Goal: Task Accomplishment & Management: Complete application form

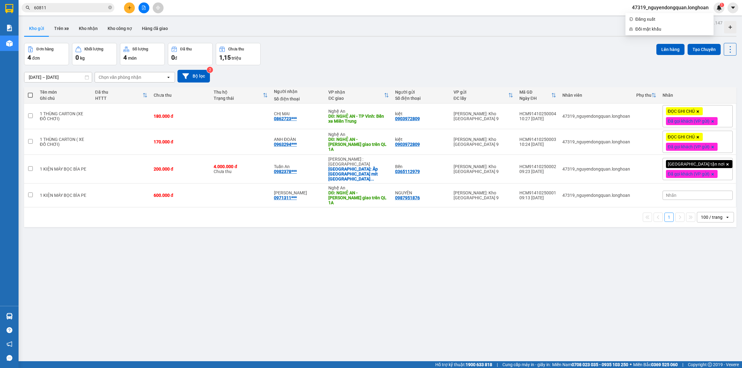
click at [668, 7] on span "47319_nguyendongquan.longhoan" at bounding box center [670, 8] width 87 height 8
click at [659, 16] on span "Đăng xuất" at bounding box center [672, 19] width 74 height 7
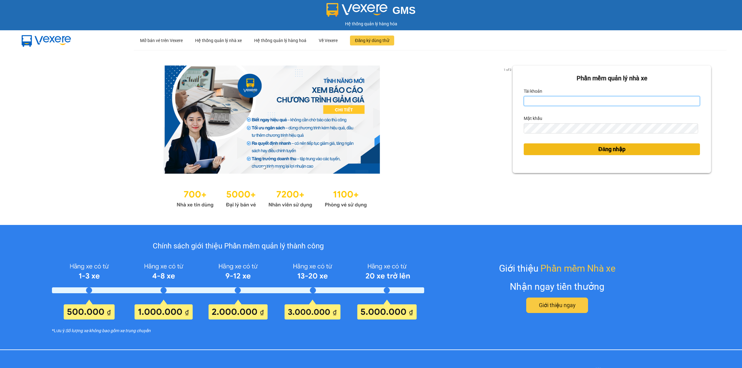
type input "nguyendongquan.longhoan"
click at [579, 154] on button "Đăng nhập" at bounding box center [612, 149] width 176 height 12
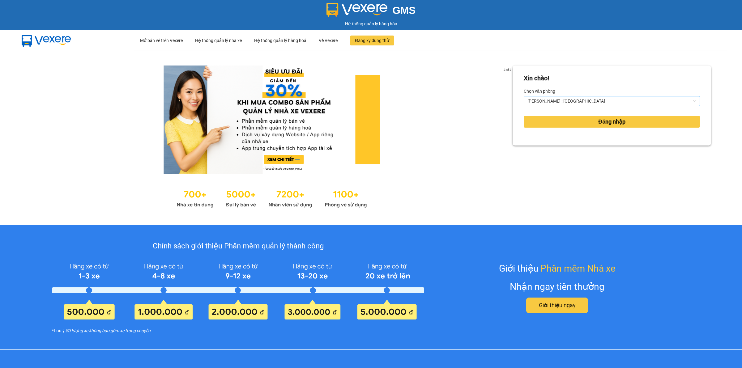
click at [583, 104] on span "[PERSON_NAME] : [GEOGRAPHIC_DATA]" at bounding box center [611, 100] width 169 height 9
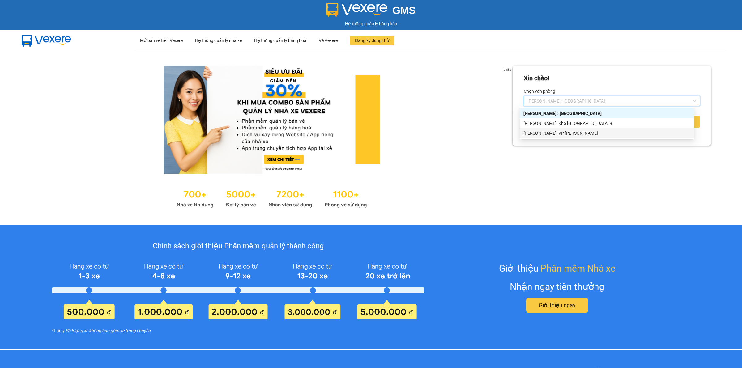
click at [570, 131] on div "[PERSON_NAME]: VP [PERSON_NAME]" at bounding box center [606, 133] width 167 height 7
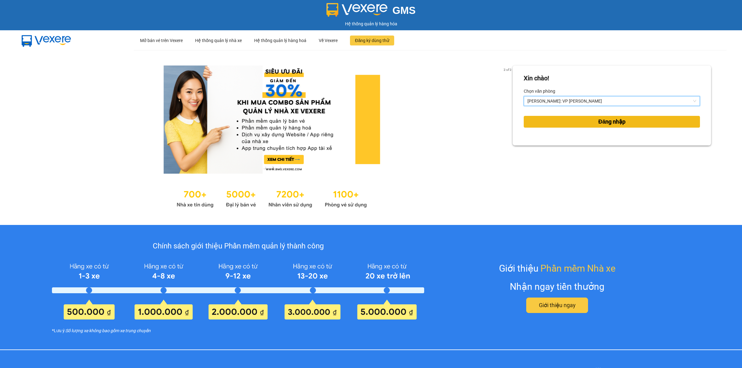
click at [577, 121] on button "Đăng nhập" at bounding box center [612, 122] width 176 height 12
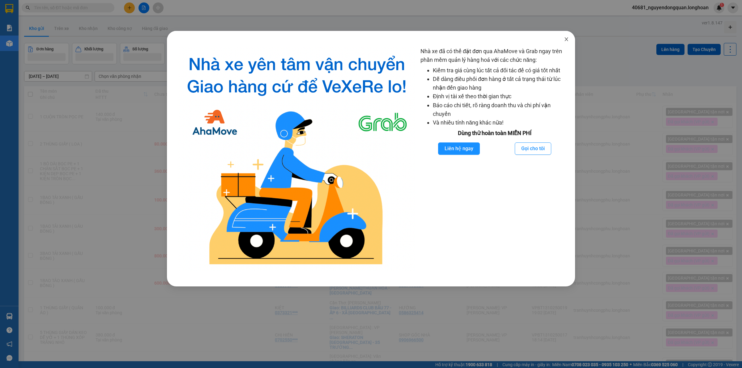
click at [562, 39] on span "Close" at bounding box center [566, 39] width 17 height 17
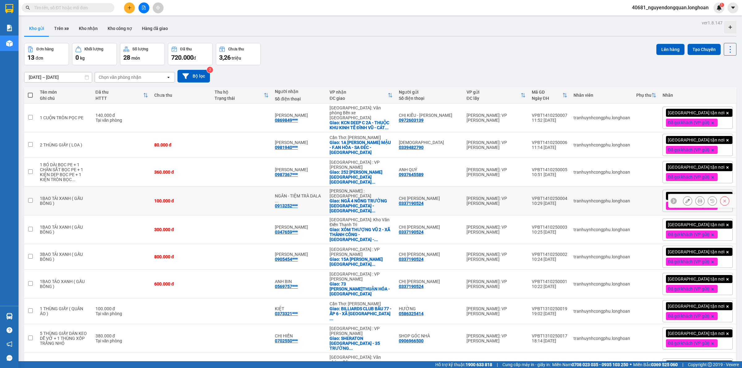
scroll to position [30, 0]
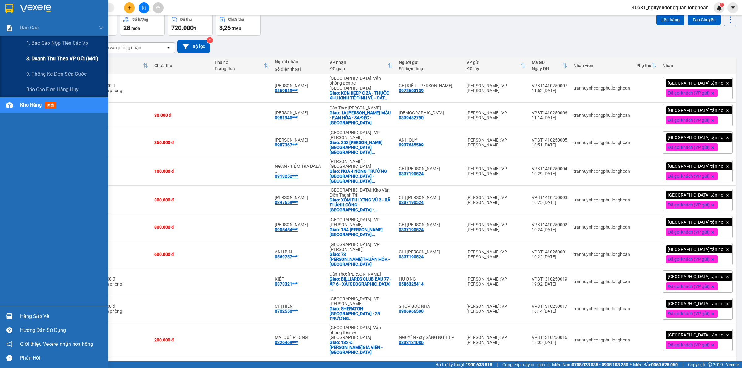
click at [51, 53] on div "3. Doanh Thu theo VP Gửi (mới)" at bounding box center [64, 58] width 77 height 15
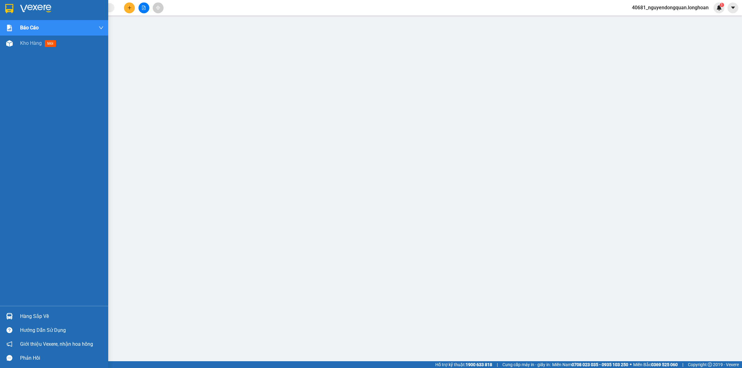
click at [9, 8] on img at bounding box center [9, 8] width 8 height 9
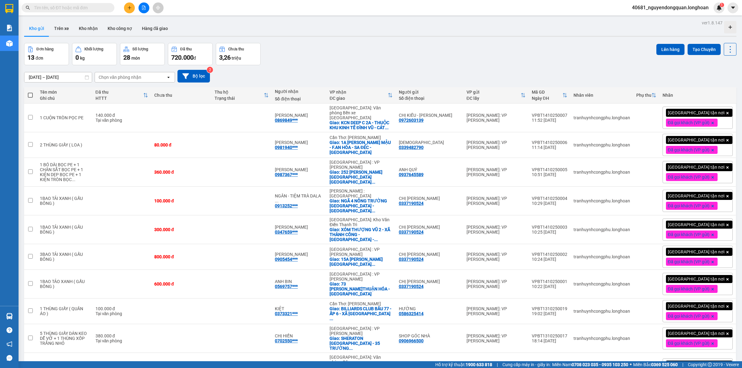
click at [659, 11] on span "40681_nguyendongquan.longhoan" at bounding box center [670, 8] width 87 height 8
click at [654, 18] on span "Đăng xuất" at bounding box center [672, 19] width 74 height 7
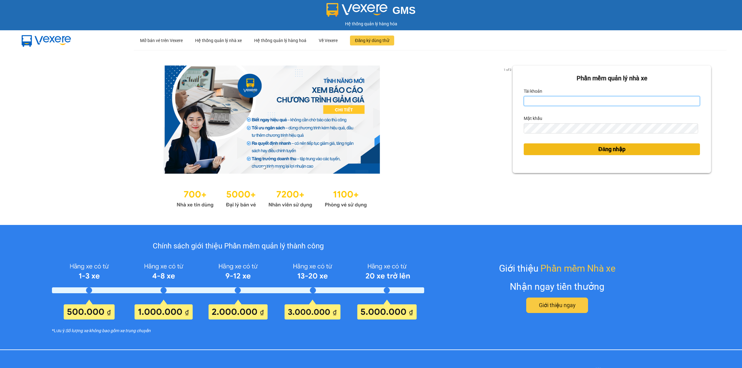
type input "nguyendongquan.longhoan"
click at [590, 144] on button "Đăng nhập" at bounding box center [612, 149] width 176 height 12
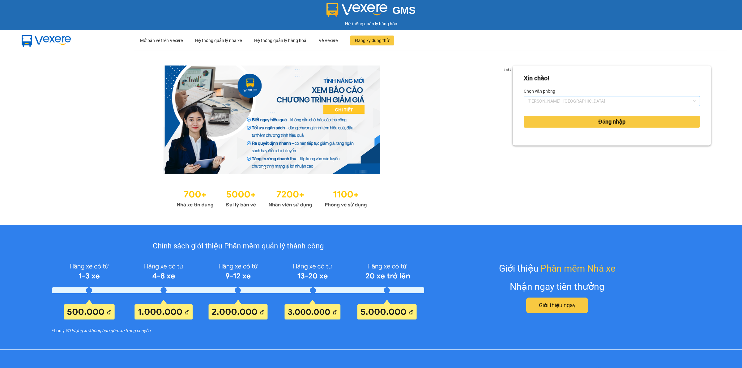
click at [570, 99] on span "[PERSON_NAME] : [GEOGRAPHIC_DATA]" at bounding box center [611, 100] width 169 height 9
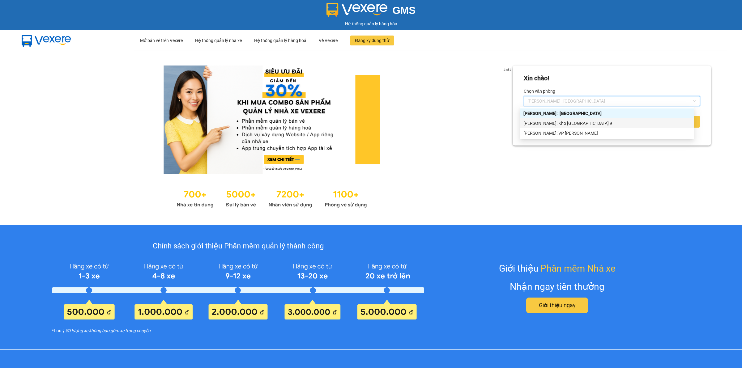
click at [576, 121] on div "[PERSON_NAME]: Kho [GEOGRAPHIC_DATA] 9" at bounding box center [606, 123] width 167 height 7
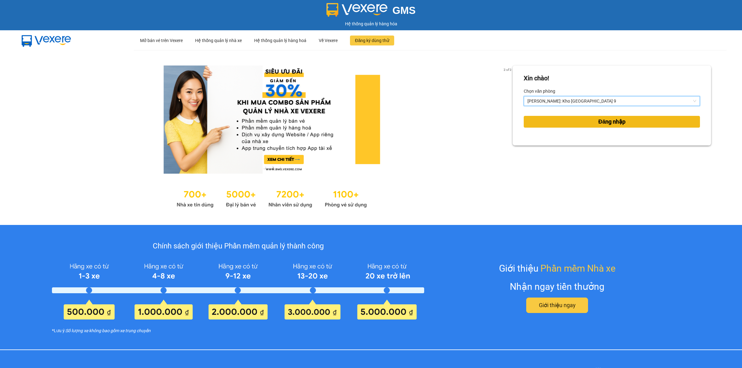
click at [589, 121] on button "Đăng nhập" at bounding box center [612, 122] width 176 height 12
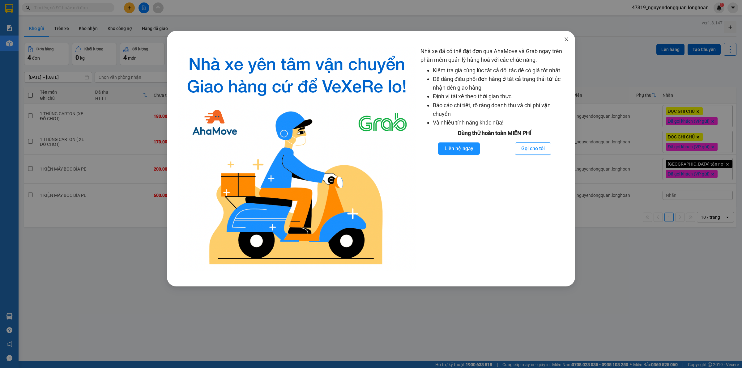
click at [561, 38] on span "Close" at bounding box center [566, 39] width 17 height 17
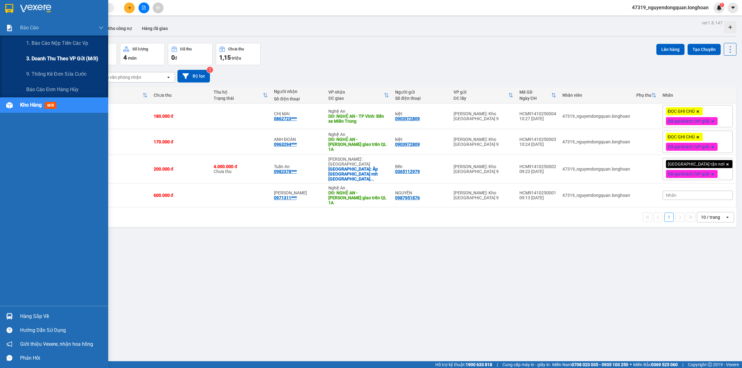
click at [61, 61] on span "3. Doanh Thu theo VP Gửi (mới)" at bounding box center [62, 59] width 72 height 8
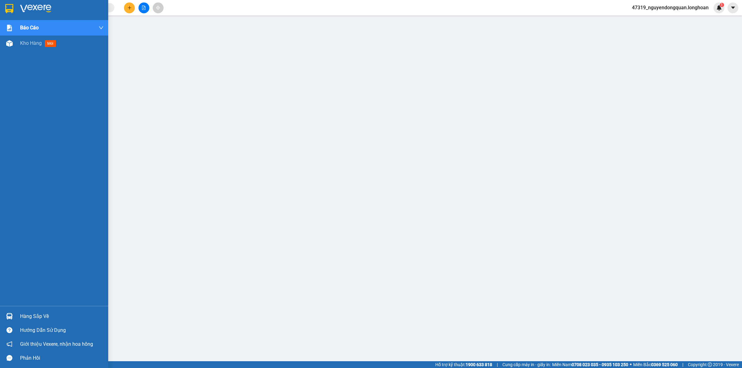
click at [11, 5] on img at bounding box center [9, 8] width 8 height 9
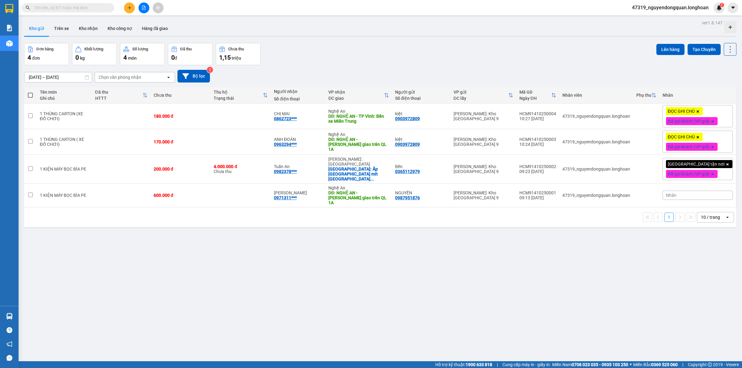
click at [705, 214] on div "10 / trang" at bounding box center [710, 217] width 19 height 6
click at [710, 280] on span "100 / trang" at bounding box center [707, 279] width 22 height 6
click at [259, 268] on div "ver 1.8.147 Kho gửi Trên xe Kho nhận Kho công nợ Hàng đã giao Đơn hàng 4 đơn Kh…" at bounding box center [380, 203] width 717 height 368
click at [128, 10] on icon "plus" at bounding box center [129, 8] width 4 height 4
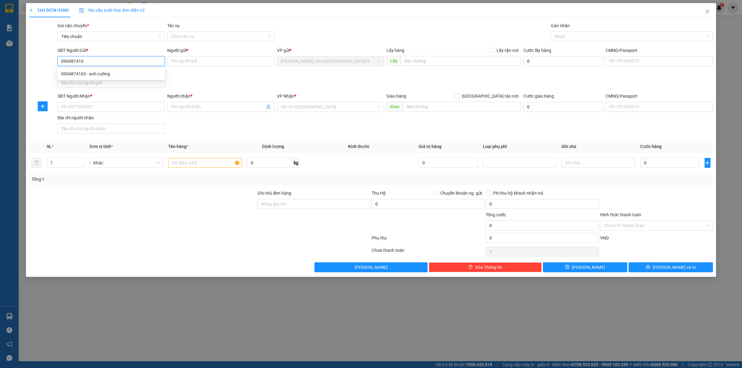
type input "0904874103"
click at [138, 69] on div "0904874103 - anh cường" at bounding box center [110, 74] width 107 height 10
type input "anh cường"
type input "0904874103"
click at [141, 108] on input "SĐT Người Nhận *" at bounding box center [110, 107] width 107 height 10
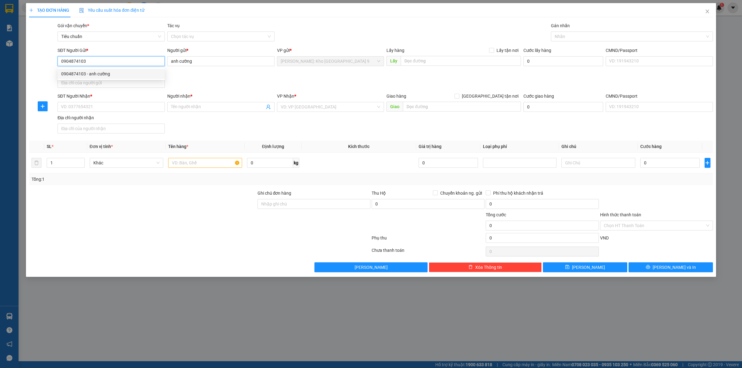
drag, startPoint x: 94, startPoint y: 65, endPoint x: 61, endPoint y: 66, distance: 33.1
click at [61, 66] on div "SĐT Người Gửi * 0904874103" at bounding box center [110, 58] width 107 height 22
type input "0977879401"
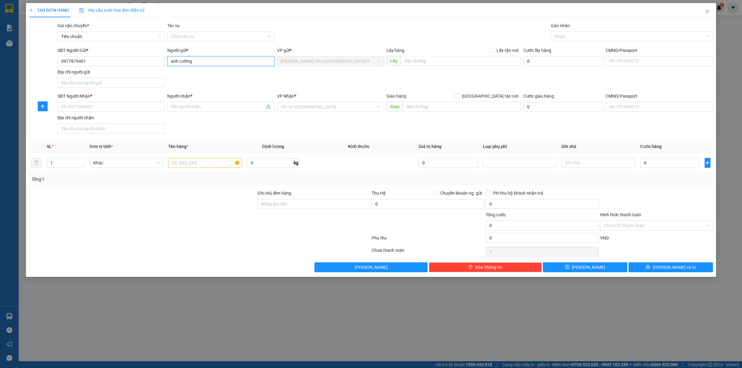
drag, startPoint x: 213, startPoint y: 62, endPoint x: 154, endPoint y: 70, distance: 60.0
click at [154, 70] on div "SĐT Người Gửi * 0977879401 Người gửi * anh cường anh cường VP gửi * [PERSON_NAM…" at bounding box center [385, 68] width 658 height 43
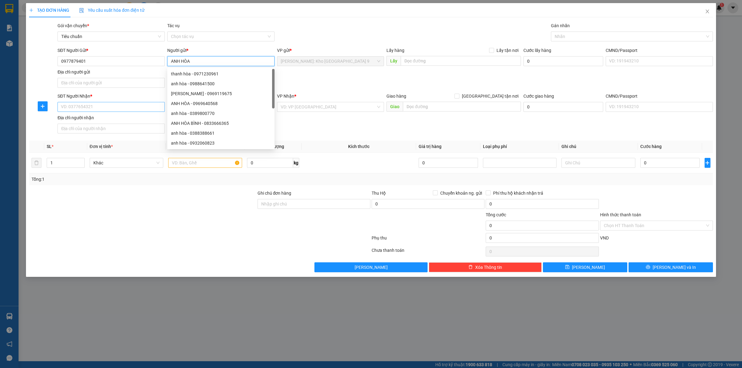
type input "ANH HÒA"
click at [109, 112] on input "SĐT Người Nhận *" at bounding box center [110, 107] width 107 height 10
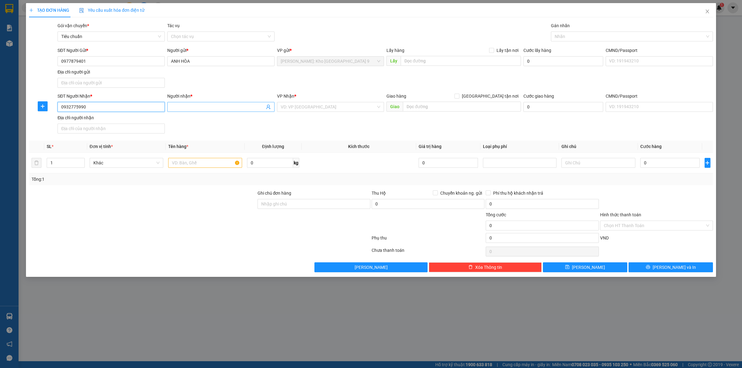
type input "0932775990"
click at [200, 106] on input "Người nhận *" at bounding box center [218, 107] width 94 height 7
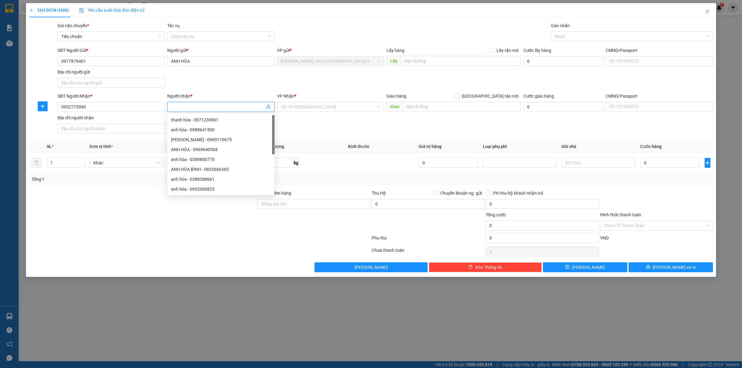
type input "C"
type input "YÊN"
click at [358, 107] on input "search" at bounding box center [329, 106] width 96 height 9
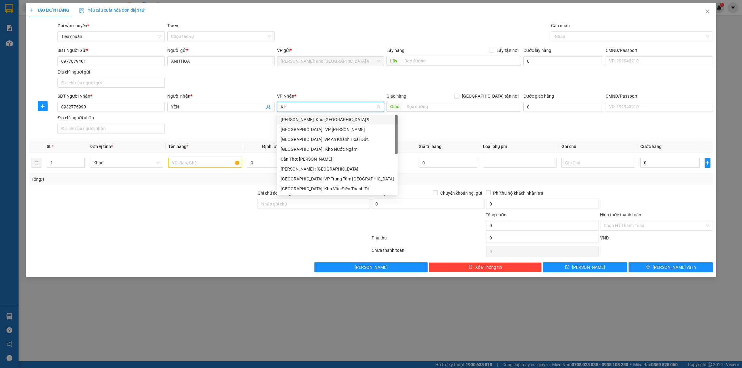
type input "KHO"
click at [322, 156] on div "[GEOGRAPHIC_DATA]: Kho Văn Điển Thanh Trì" at bounding box center [331, 159] width 100 height 7
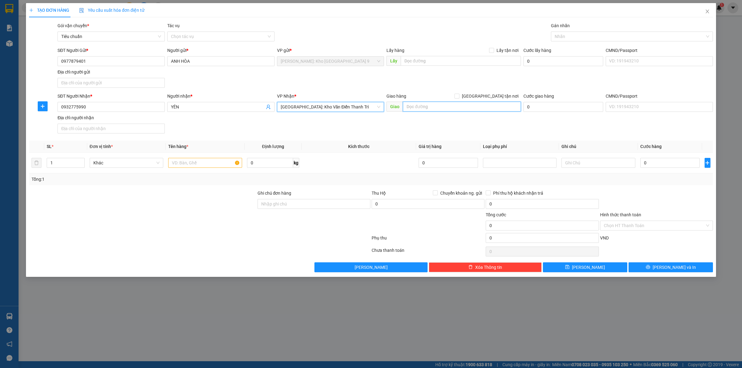
click at [425, 106] on input "text" at bounding box center [462, 107] width 118 height 10
drag, startPoint x: 517, startPoint y: 107, endPoint x: 399, endPoint y: 111, distance: 117.5
click at [400, 110] on span "Giao XÓM TRUNG THÀNH, P QUYẾT THẮNG, [GEOGRAPHIC_DATA]" at bounding box center [453, 107] width 134 height 10
type input "XÓM TRUNG THÀNH, P QUYẾT THẮNG, [GEOGRAPHIC_DATA]"
click at [459, 95] on input "[GEOGRAPHIC_DATA] tận nơi" at bounding box center [456, 96] width 4 height 4
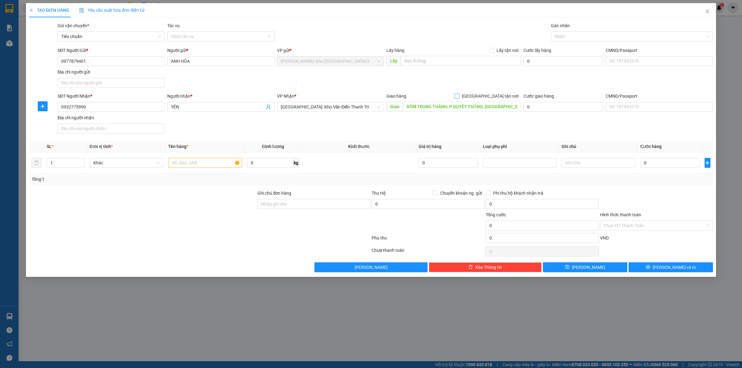
checkbox input "true"
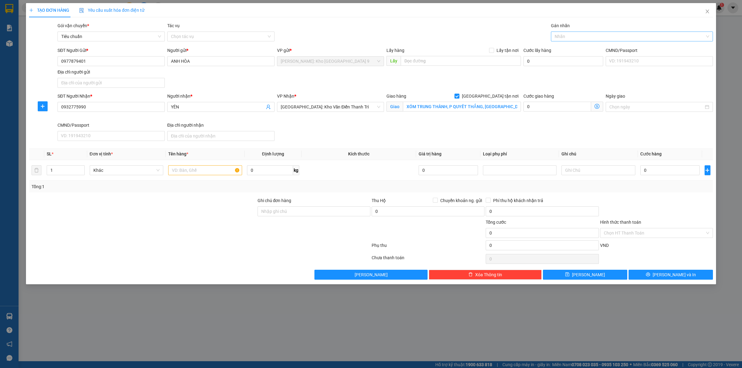
click at [574, 40] on div at bounding box center [628, 36] width 153 height 7
type input "GIAO"
click at [576, 45] on div "[GEOGRAPHIC_DATA] tận nơi" at bounding box center [632, 49] width 162 height 10
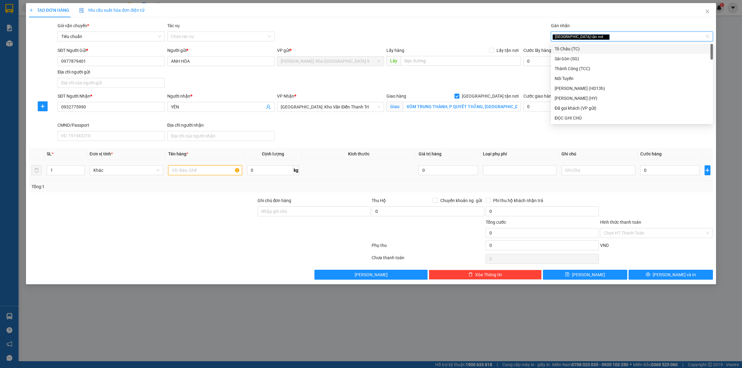
click at [180, 171] on input "text" at bounding box center [205, 170] width 74 height 10
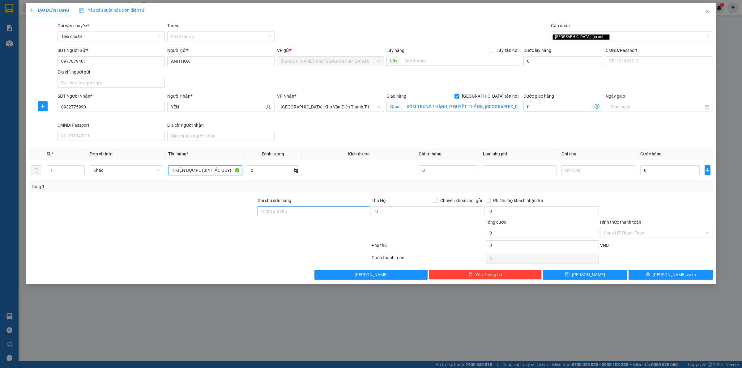
type input "1 KIỆN BỌC PE (BÌNH ẮC QUY)"
click at [345, 214] on input "Ghi chú đơn hàng" at bounding box center [313, 211] width 113 height 10
type input "VẬN CHUYỂN NHẸ TAY - HƯ VỠ KHÔNG ĐỀN"
click at [658, 174] on input "0" at bounding box center [669, 170] width 59 height 10
click at [653, 167] on input "0" at bounding box center [669, 170] width 59 height 10
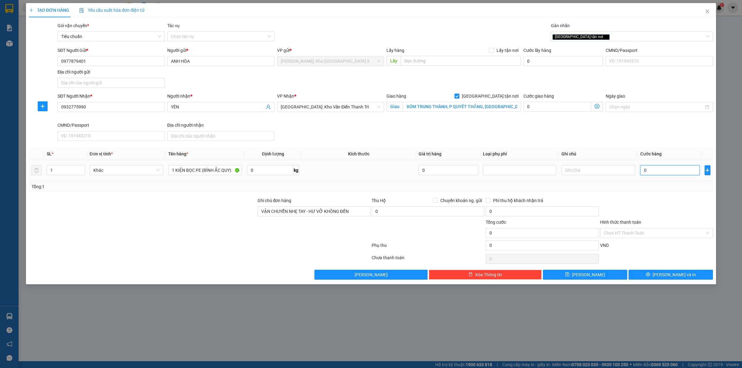
type input "02"
type input "2"
type input "029"
type input "29"
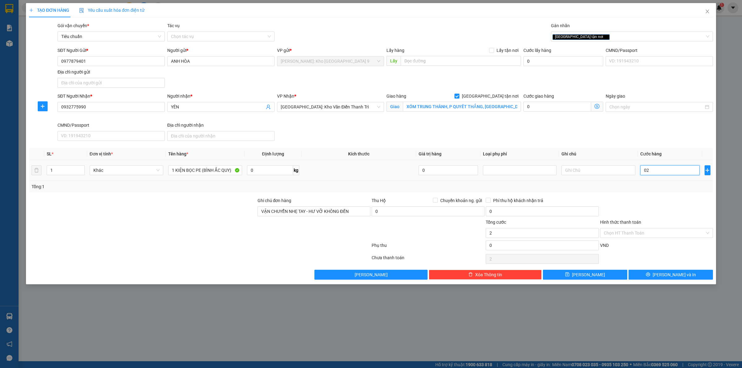
type input "29"
type input "0.290"
type input "290"
type input "02.900"
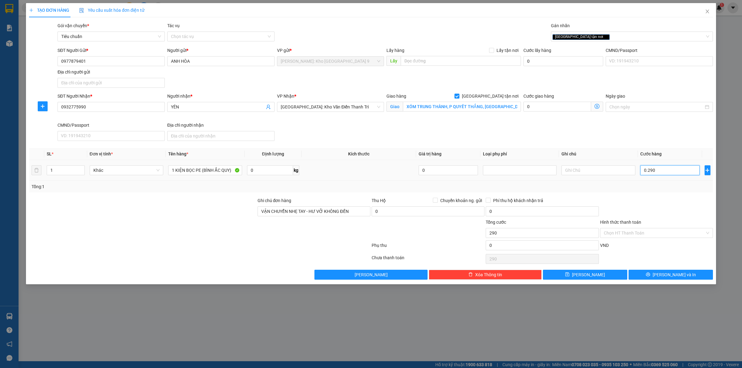
type input "2.900"
type input "029.000"
type input "29.000"
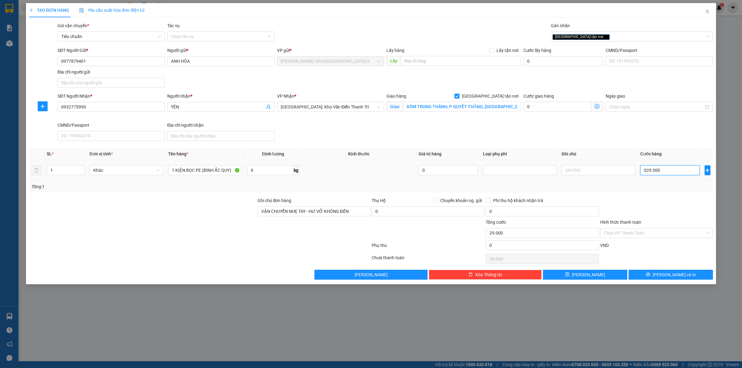
type input "0.290.000"
type input "290.000"
click at [639, 191] on div "Tổng: 1" at bounding box center [371, 187] width 684 height 12
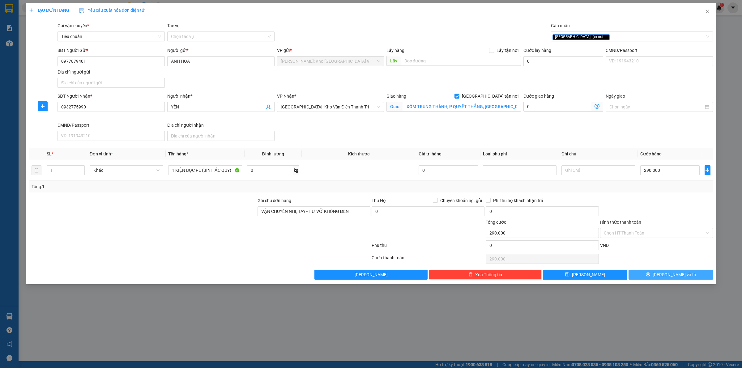
click at [654, 279] on button "[PERSON_NAME] và In" at bounding box center [670, 275] width 84 height 10
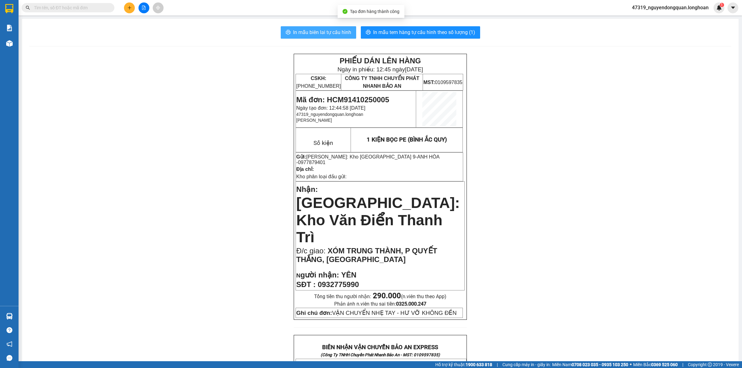
drag, startPoint x: 337, startPoint y: 31, endPoint x: 341, endPoint y: 30, distance: 3.6
click at [337, 30] on span "In mẫu biên lai tự cấu hình" at bounding box center [322, 32] width 58 height 8
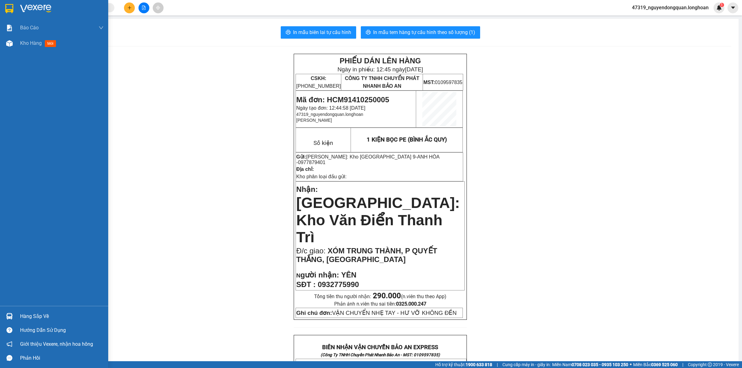
click at [11, 16] on div at bounding box center [54, 10] width 108 height 20
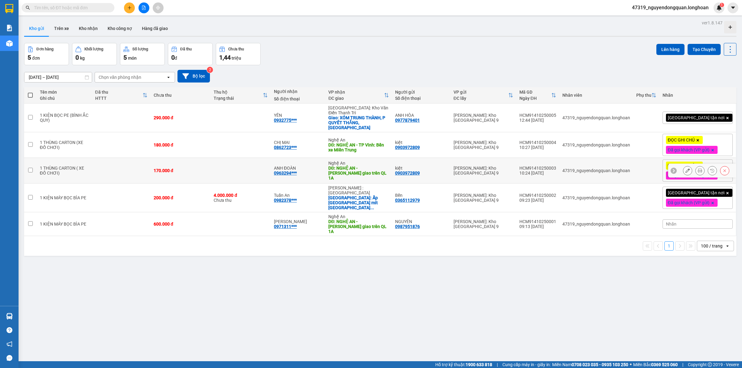
click at [206, 161] on td "170.000 đ" at bounding box center [181, 171] width 60 height 26
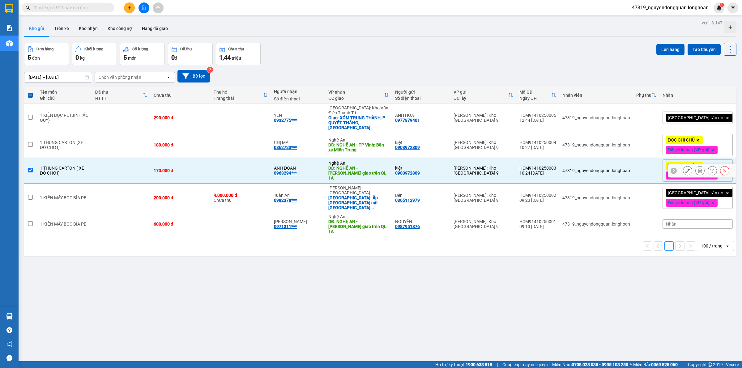
click at [30, 168] on input "checkbox" at bounding box center [30, 170] width 5 height 5
checkbox input "false"
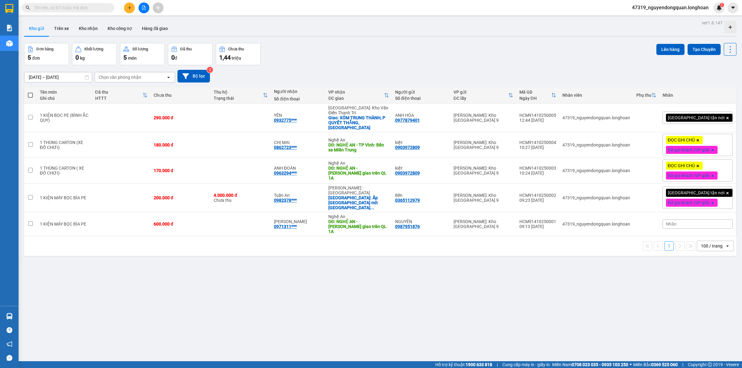
click at [301, 272] on div "ver 1.8.147 Kho gửi Trên xe Kho nhận Kho công nợ Hàng đã giao Đơn hàng 5 đơn Kh…" at bounding box center [380, 203] width 717 height 368
click at [698, 116] on icon at bounding box center [700, 118] width 4 height 4
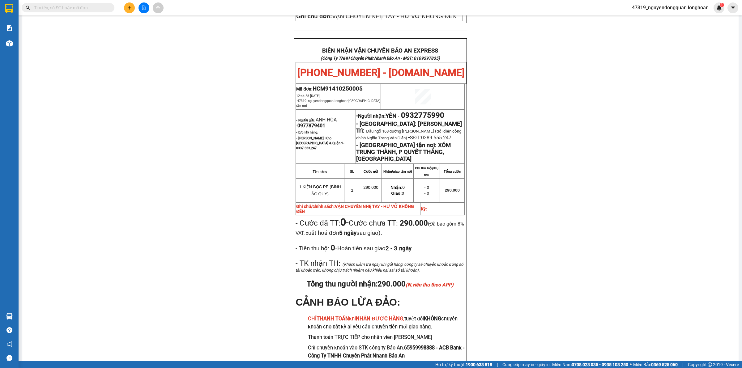
scroll to position [296, 0]
drag, startPoint x: 406, startPoint y: 84, endPoint x: 449, endPoint y: 84, distance: 42.7
click at [444, 112] on span "0932775990" at bounding box center [422, 116] width 43 height 9
copy span "0932775990"
click at [178, 116] on div "PHIẾU DÁN LÊN HÀNG Ngày in phiếu: 12:51 [DATE] CSKH: [PHONE_NUMBER] CÔNG TY TNH…" at bounding box center [380, 73] width 702 height 630
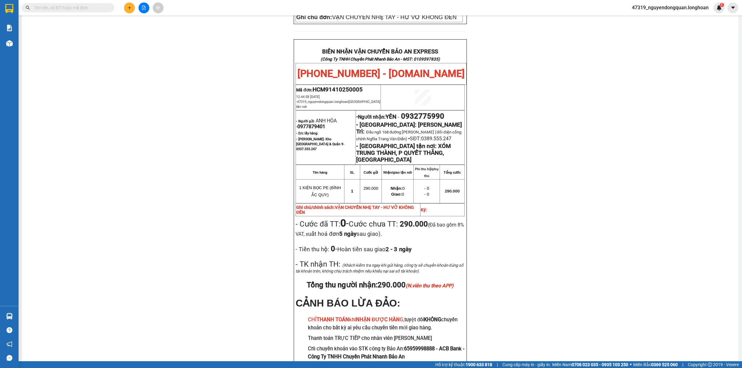
click at [105, 124] on div "PHIẾU DÁN LÊN HÀNG Ngày in phiếu: 12:51 [DATE] CSKH: [PHONE_NUMBER] CÔNG TY TNH…" at bounding box center [380, 73] width 702 height 630
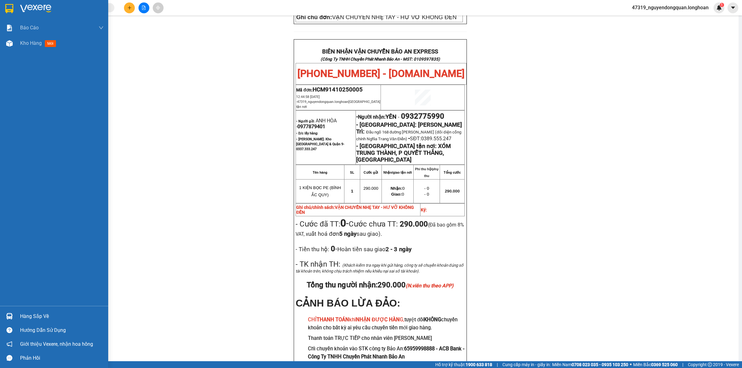
click at [7, 8] on img at bounding box center [9, 8] width 8 height 9
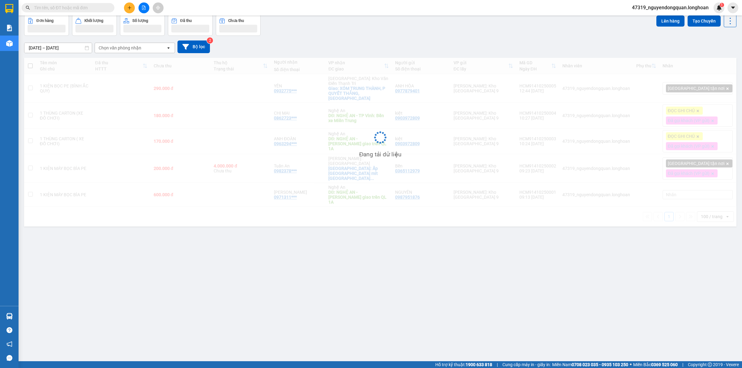
scroll to position [28, 0]
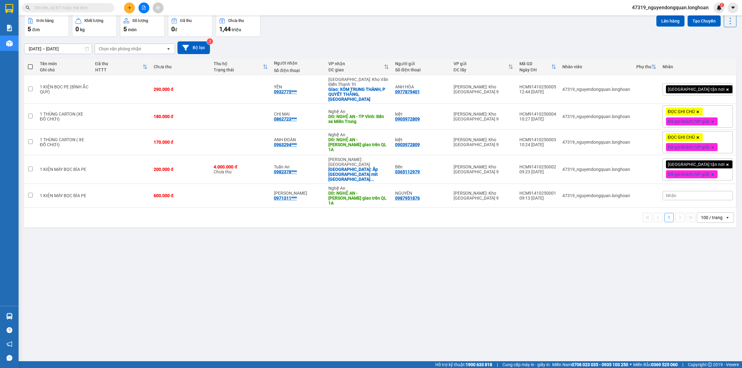
click at [713, 87] on div "[GEOGRAPHIC_DATA] tận nơi" at bounding box center [697, 89] width 70 height 12
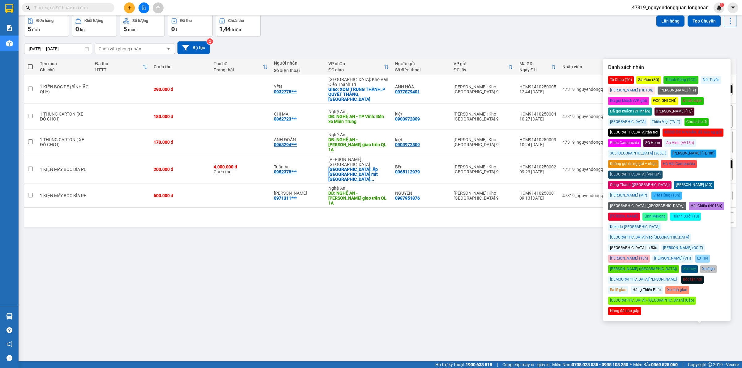
click at [649, 97] on div "Đã gọi khách (VP gửi)" at bounding box center [628, 101] width 41 height 8
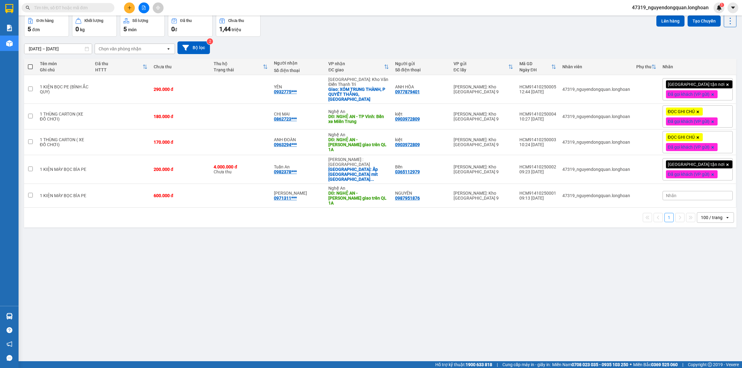
click at [581, 42] on div "[DATE] – [DATE] Press the down arrow key to interact with the calendar and sele…" at bounding box center [380, 47] width 712 height 13
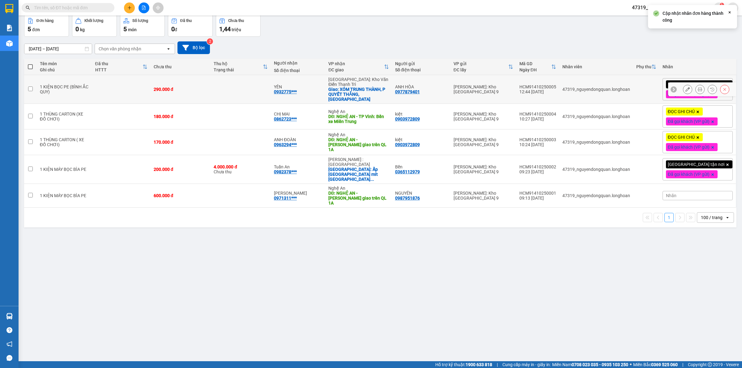
click at [698, 88] on icon at bounding box center [700, 89] width 4 height 4
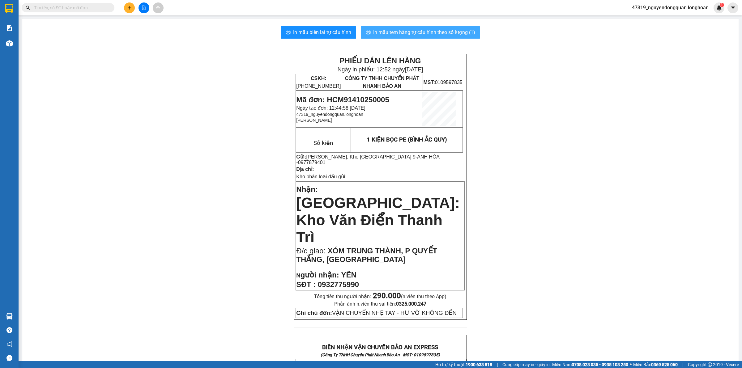
click at [445, 32] on span "In mẫu tem hàng tự cấu hình theo số lượng (1)" at bounding box center [424, 32] width 102 height 8
click at [186, 204] on div "PHIẾU DÁN LÊN HÀNG Ngày in phiếu: 12:52 [DATE] CSKH: [PHONE_NUMBER] CÔNG TY TNH…" at bounding box center [380, 369] width 702 height 630
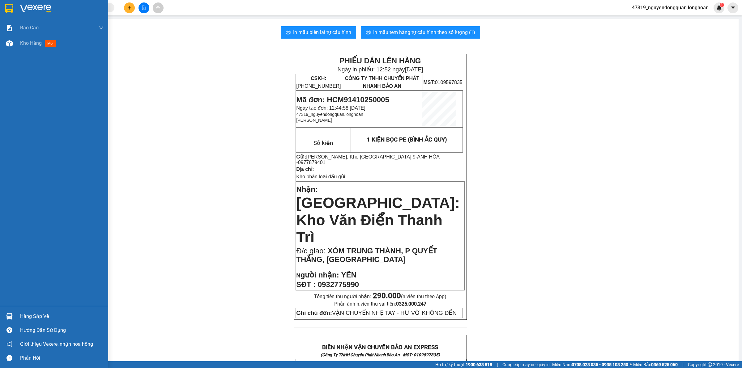
click at [16, 5] on div at bounding box center [54, 10] width 108 height 20
